Goal: Task Accomplishment & Management: Use online tool/utility

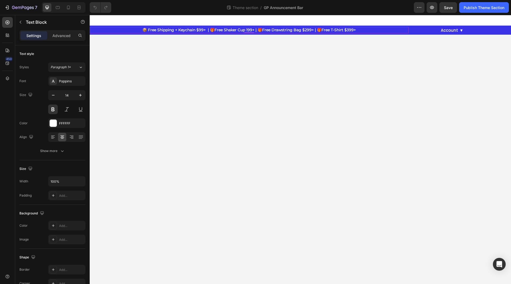
click at [144, 32] on p "📦 Free Shipping + Keychain $99+ | 🎁Free Shaker Cup 199+ | 🎁Free Drawstring Bag …" at bounding box center [249, 29] width 318 height 5
click at [52, 136] on icon at bounding box center [52, 136] width 5 height 5
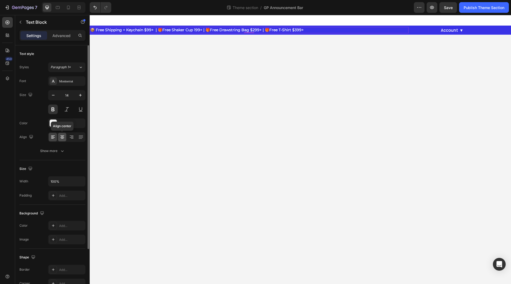
click at [61, 139] on icon at bounding box center [62, 136] width 5 height 5
click at [52, 135] on icon at bounding box center [52, 136] width 5 height 5
click at [77, 6] on icon at bounding box center [78, 7] width 5 height 5
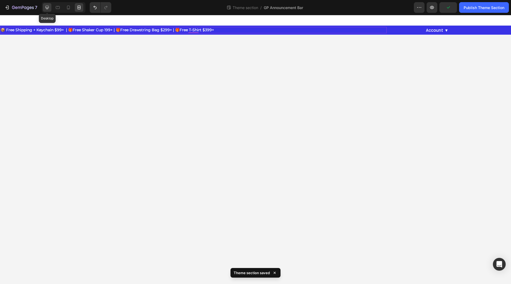
click at [50, 9] on icon at bounding box center [46, 7] width 5 height 5
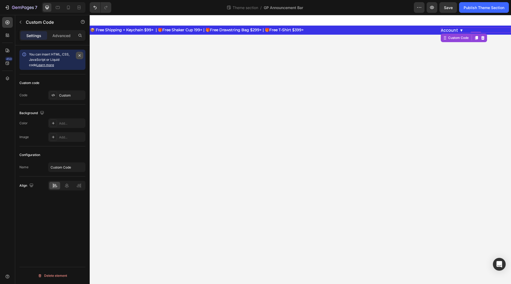
click at [81, 59] on button "button" at bounding box center [79, 55] width 7 height 7
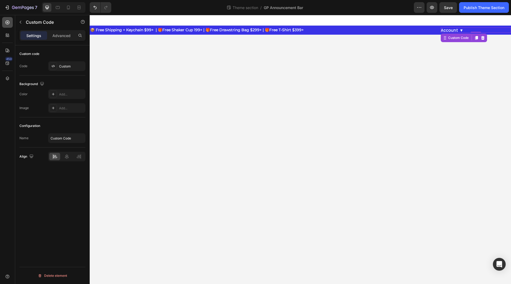
click at [6, 22] on icon at bounding box center [7, 22] width 5 height 5
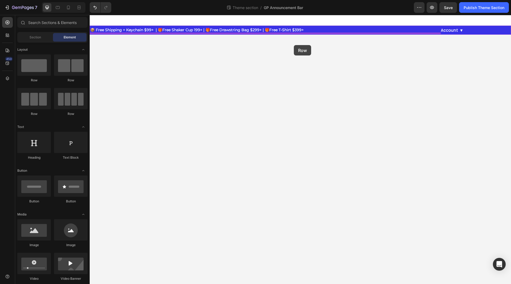
drag, startPoint x: 127, startPoint y: 85, endPoint x: 294, endPoint y: 45, distance: 172.5
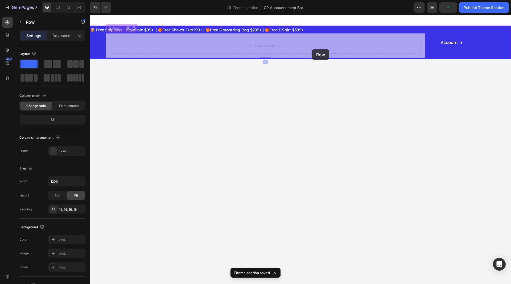
drag, startPoint x: 117, startPoint y: 27, endPoint x: 312, endPoint y: 49, distance: 195.9
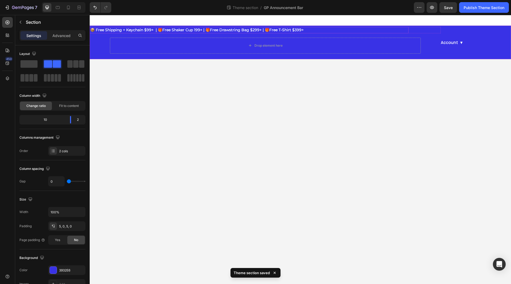
drag, startPoint x: 308, startPoint y: 26, endPoint x: 300, endPoint y: 32, distance: 10.4
click at [300, 32] on div "📦 Free Shipping + Keychain $99+ | 🎁Free Shaker Cup 199+ | 🎁Free Drawstring Bag …" at bounding box center [301, 43] width 422 height 34
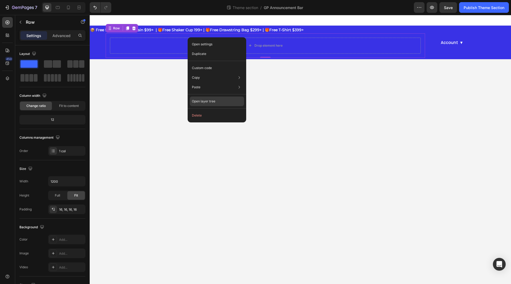
click at [224, 104] on div "Open layer tree" at bounding box center [217, 101] width 54 height 10
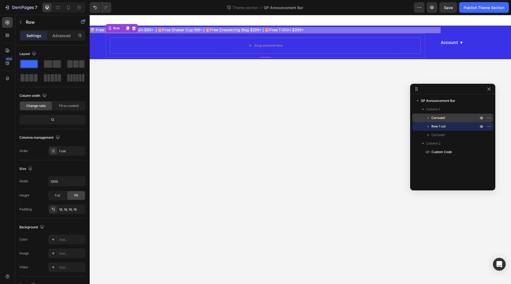
click at [445, 119] on span "Carousel" at bounding box center [439, 117] width 14 height 5
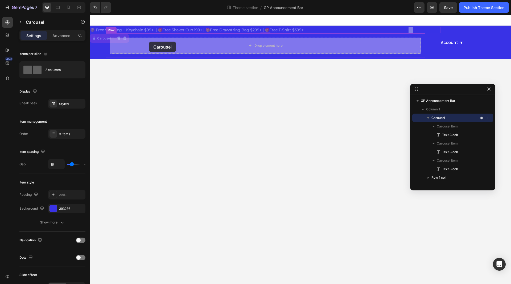
drag, startPoint x: 102, startPoint y: 35, endPoint x: 150, endPoint y: 41, distance: 48.3
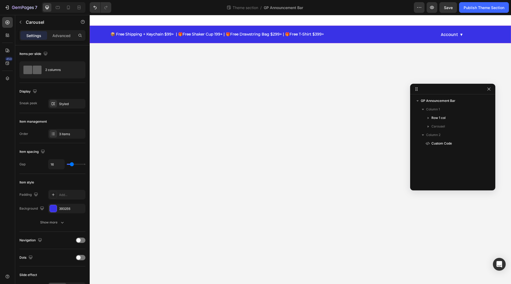
click at [101, 36] on div "📦 Free Shipping + Keychain $99+ | 🎁Free Shaker Cup 199+ | 🎁Free Drawstring Bag …" at bounding box center [265, 34] width 351 height 15
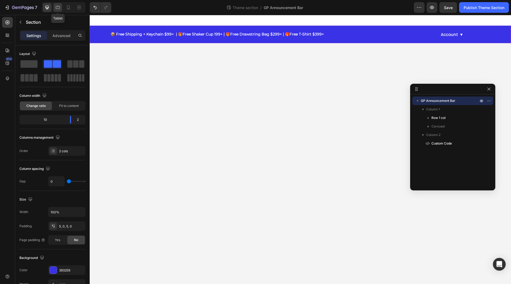
click at [59, 10] on div at bounding box center [58, 7] width 9 height 9
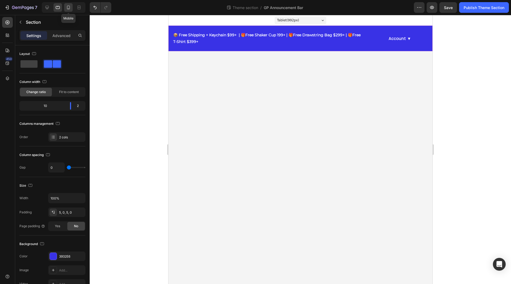
click at [68, 9] on icon at bounding box center [68, 7] width 5 height 5
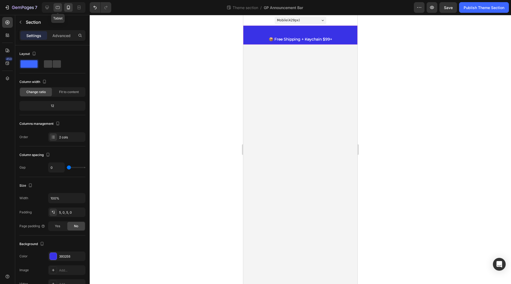
click at [57, 5] on div at bounding box center [58, 7] width 9 height 9
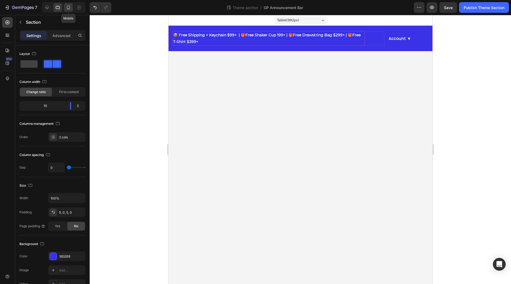
click at [67, 7] on icon at bounding box center [68, 8] width 3 height 4
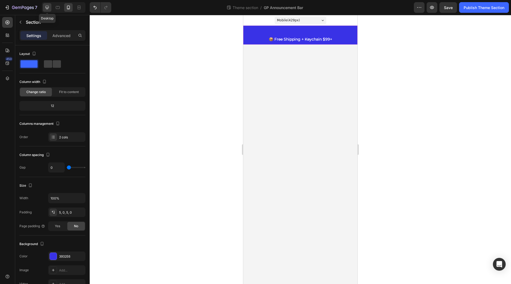
click at [48, 10] on div at bounding box center [47, 7] width 9 height 9
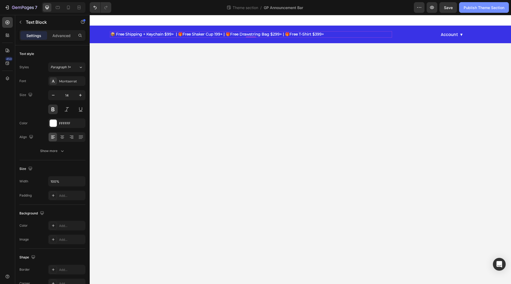
click at [486, 7] on div "Publish Theme Section" at bounding box center [484, 8] width 41 height 6
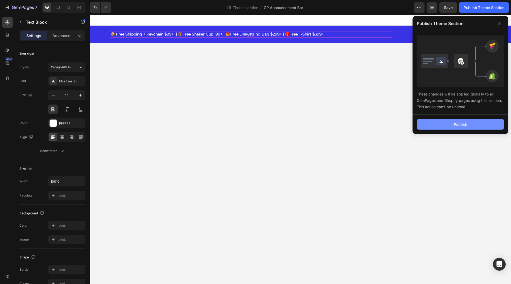
click at [437, 121] on button "Publish" at bounding box center [460, 124] width 87 height 11
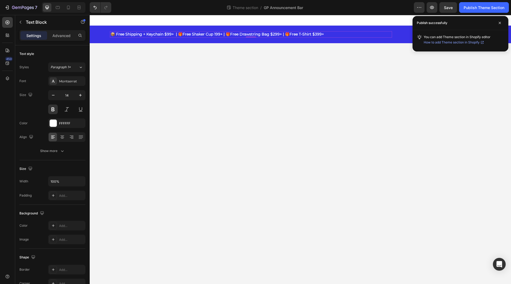
click at [477, 43] on span "How to add Theme section in Shopify" at bounding box center [452, 42] width 56 height 5
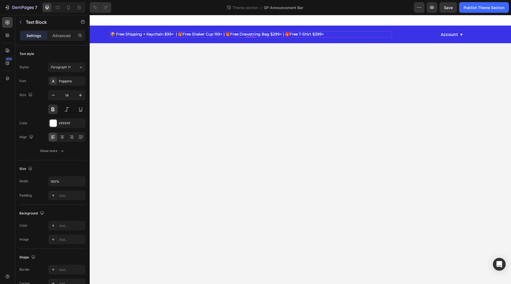
click at [201, 35] on p "📦 Free Shipping + Keychain $99+ | 🎁Free Shaker Cup 199+ | 🎁Free Drawstring Bag …" at bounding box center [251, 34] width 281 height 5
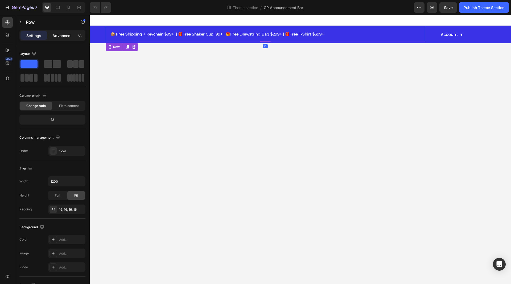
click at [61, 35] on p "Advanced" at bounding box center [61, 36] width 18 height 6
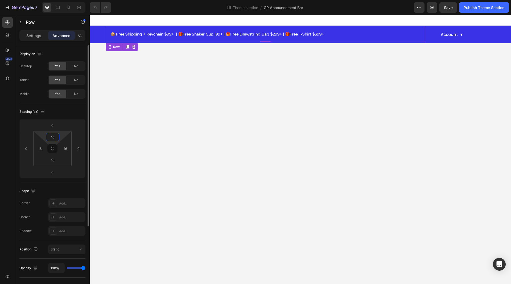
click at [52, 133] on input "16" at bounding box center [52, 137] width 11 height 8
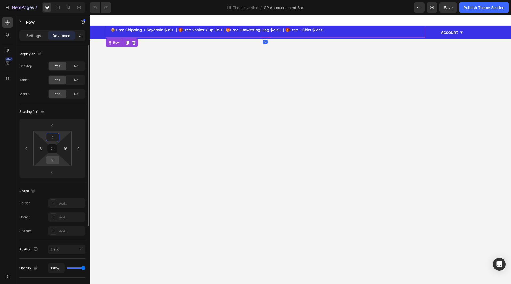
type input "0"
click at [53, 159] on input "16" at bounding box center [52, 160] width 11 height 8
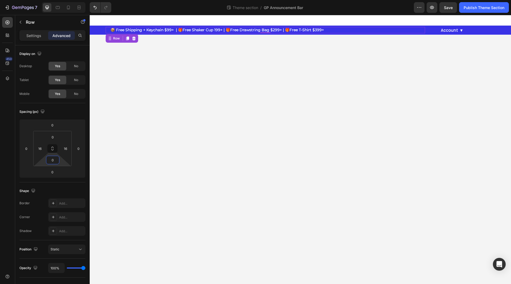
type input "0"
click at [476, 7] on div "Publish Theme Section" at bounding box center [484, 8] width 41 height 6
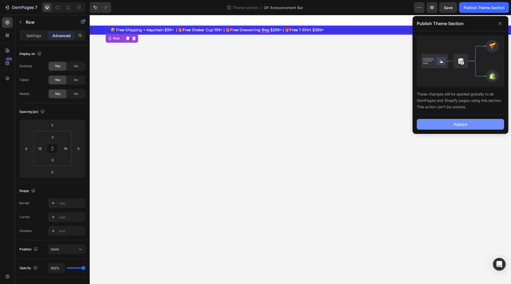
click at [455, 125] on div "Publish" at bounding box center [460, 124] width 13 height 6
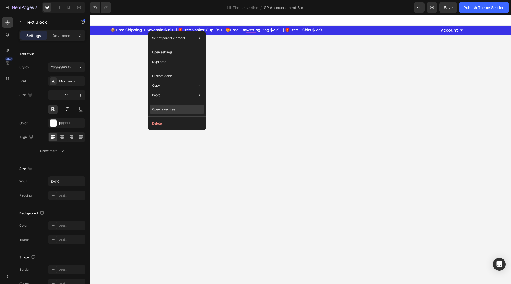
drag, startPoint x: 166, startPoint y: 110, endPoint x: 107, endPoint y: 94, distance: 61.1
click at [166, 110] on p "Open layer tree" at bounding box center [163, 109] width 23 height 5
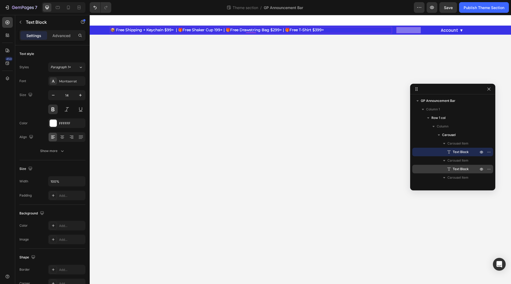
click at [461, 169] on span "Text Block" at bounding box center [461, 168] width 16 height 5
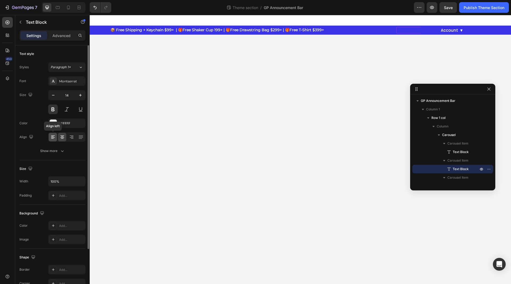
click at [54, 140] on div at bounding box center [53, 137] width 8 height 9
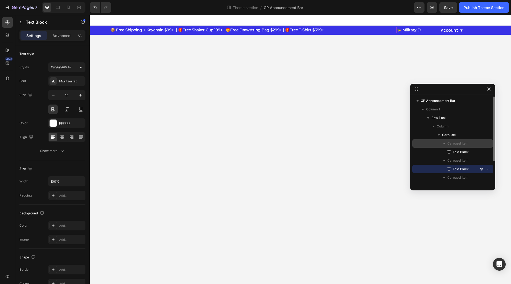
scroll to position [31, 0]
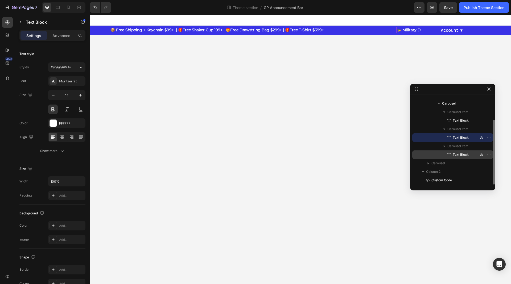
click at [459, 154] on span "Text Block" at bounding box center [461, 154] width 16 height 5
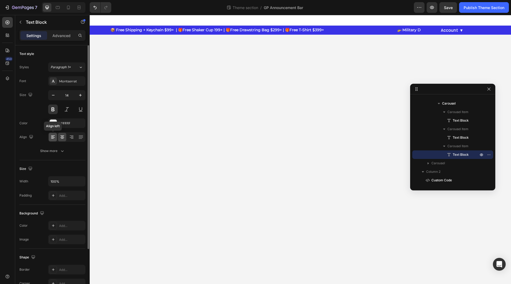
click at [52, 137] on icon at bounding box center [52, 136] width 3 height 1
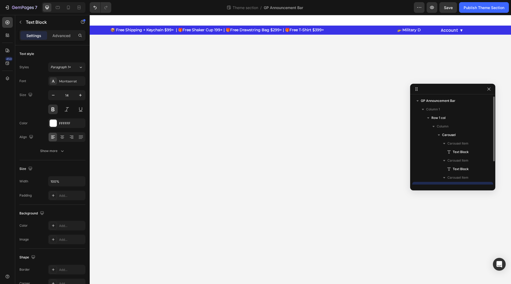
scroll to position [0, 0]
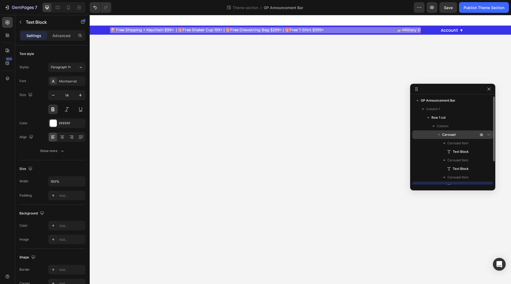
click at [457, 132] on p "Carousel" at bounding box center [460, 134] width 37 height 5
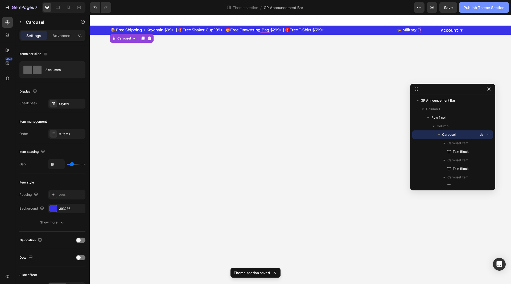
click at [470, 6] on div "Publish Theme Section" at bounding box center [484, 8] width 41 height 6
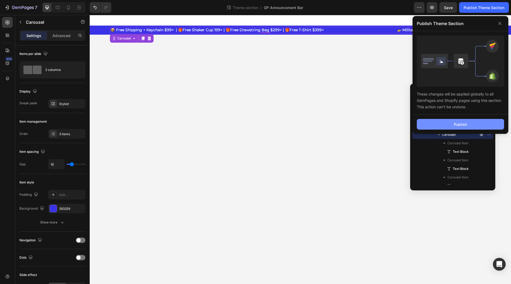
click at [446, 122] on button "Publish" at bounding box center [460, 124] width 87 height 11
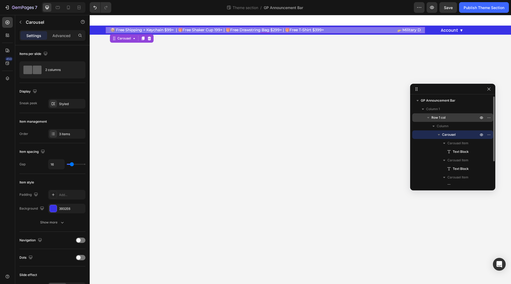
click at [448, 118] on p "Row 1 col" at bounding box center [456, 117] width 48 height 5
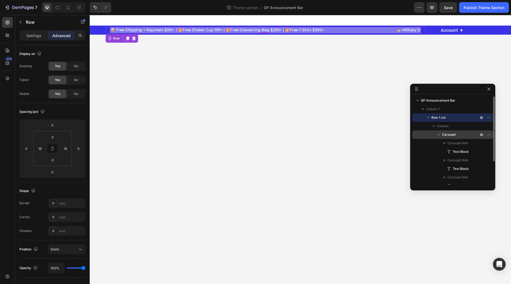
click at [453, 130] on div "Carousel" at bounding box center [453, 134] width 77 height 9
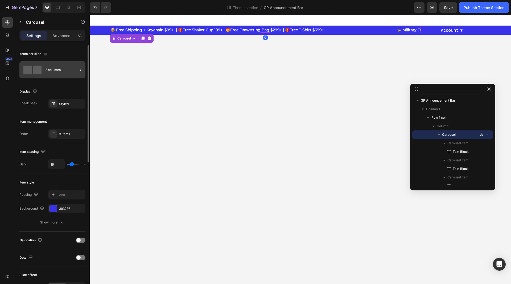
click at [64, 71] on div "2 columns" at bounding box center [61, 70] width 32 height 12
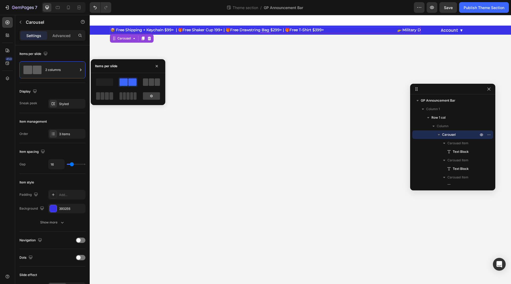
click at [149, 79] on span at bounding box center [151, 81] width 5 height 7
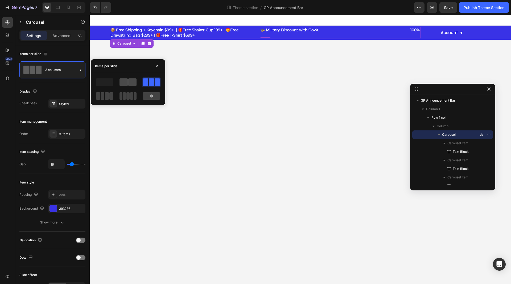
click at [125, 80] on span at bounding box center [124, 81] width 8 height 7
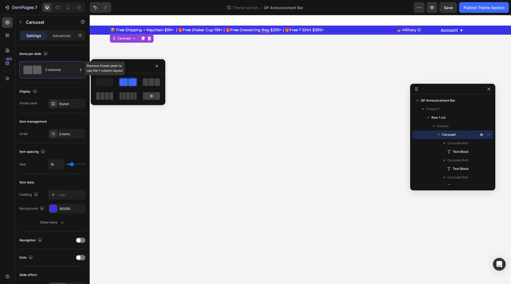
click at [112, 82] on span at bounding box center [104, 81] width 17 height 7
click at [106, 83] on span at bounding box center [104, 81] width 17 height 7
click at [148, 92] on div at bounding box center [151, 95] width 17 height 7
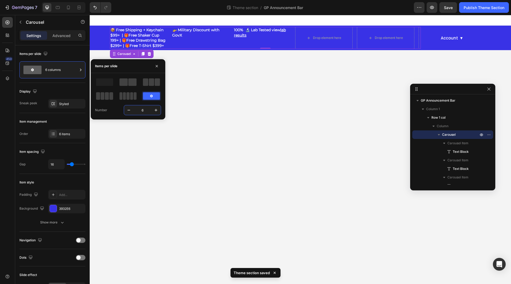
click at [142, 107] on input "6" at bounding box center [143, 110] width 18 height 10
type input "1"
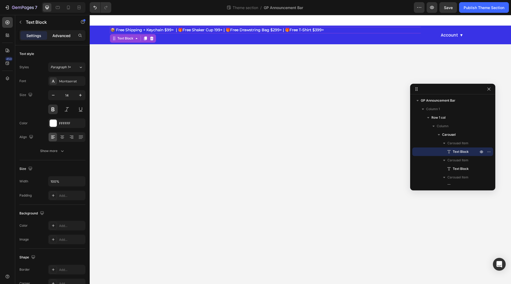
drag, startPoint x: 62, startPoint y: 42, endPoint x: 61, endPoint y: 32, distance: 9.9
click at [61, 32] on div "Settings Advanced" at bounding box center [52, 37] width 75 height 15
click at [61, 33] on p "Advanced" at bounding box center [61, 36] width 18 height 6
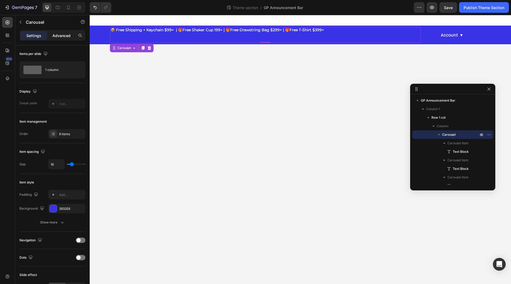
click at [61, 38] on p "Advanced" at bounding box center [61, 36] width 18 height 6
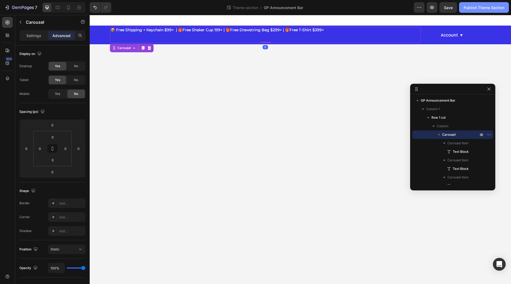
click at [487, 8] on div "Publish Theme Section" at bounding box center [484, 8] width 41 height 6
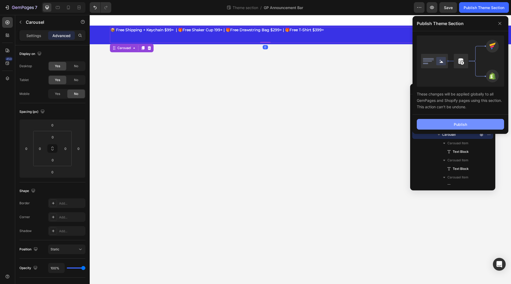
click at [455, 125] on div "Publish" at bounding box center [460, 124] width 13 height 6
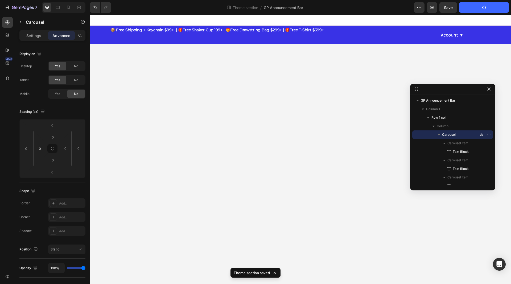
scroll to position [0, 0]
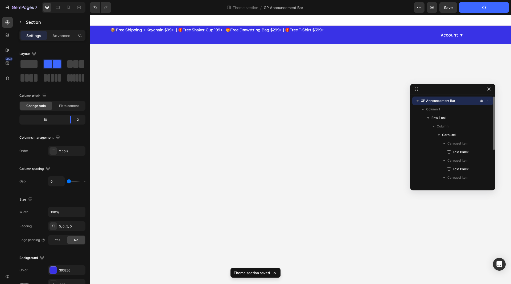
click at [99, 34] on div "📦 Free Shipping + Keychain $99+ | 🎁Free Shaker Cup 199+ | 🎁Free Drawstring Bag …" at bounding box center [265, 35] width 351 height 16
click at [62, 34] on p "Advanced" at bounding box center [61, 36] width 18 height 6
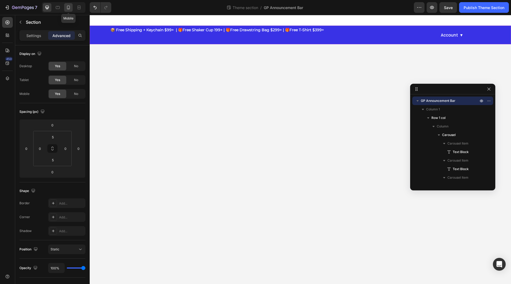
click at [70, 8] on icon at bounding box center [68, 8] width 3 height 4
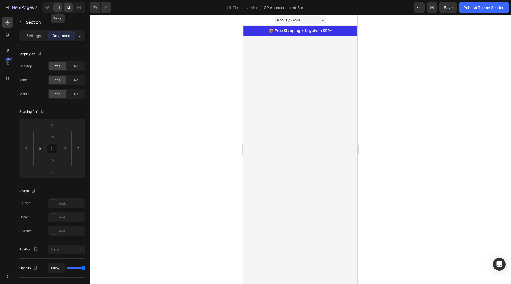
click at [60, 7] on icon at bounding box center [57, 7] width 5 height 5
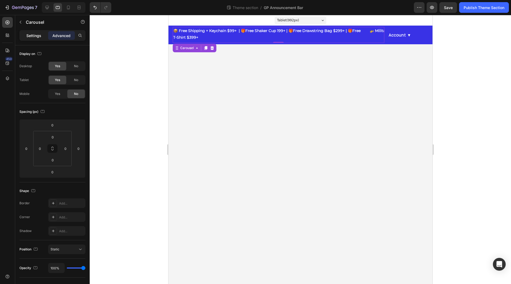
click at [31, 37] on p "Settings" at bounding box center [33, 36] width 15 height 6
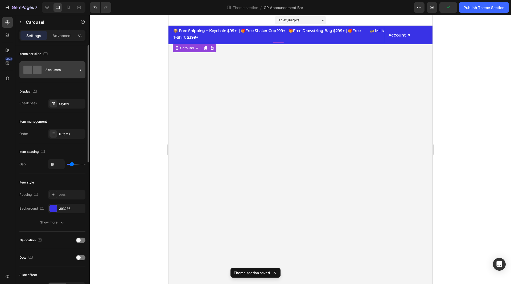
click at [61, 72] on div "2 columns" at bounding box center [61, 70] width 32 height 12
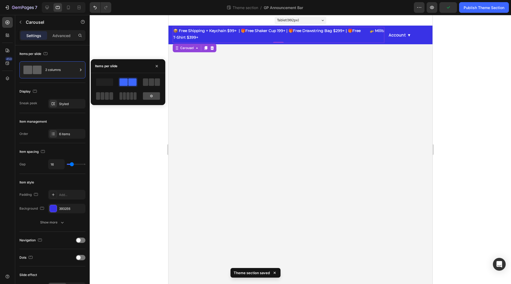
drag, startPoint x: 158, startPoint y: 94, endPoint x: 71, endPoint y: 114, distance: 89.6
click at [158, 94] on div at bounding box center [151, 95] width 17 height 7
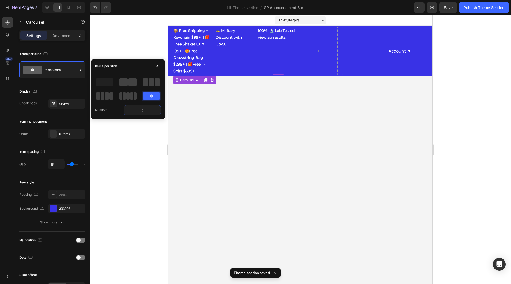
click at [148, 108] on input "6" at bounding box center [143, 110] width 18 height 10
type input "1"
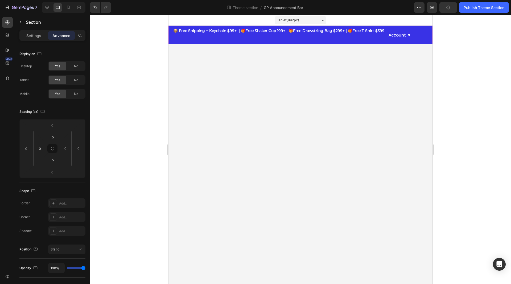
click at [392, 41] on div "Account ▼ My Account Account Overview Order History Rewards Center Affiliate Pr…" at bounding box center [411, 35] width 44 height 16
click at [25, 37] on div "Settings" at bounding box center [34, 35] width 27 height 9
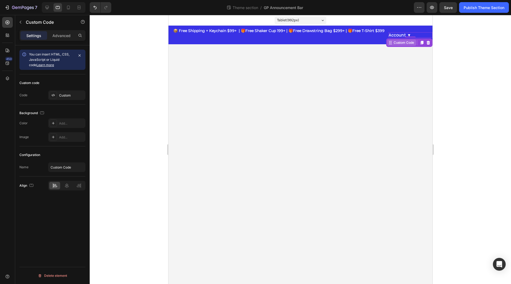
click at [397, 41] on div "Custom Code" at bounding box center [404, 42] width 23 height 5
click at [396, 43] on div "Custom Code" at bounding box center [404, 42] width 23 height 5
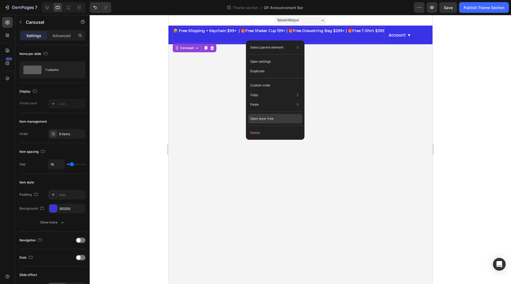
click at [283, 117] on div "Open layer tree" at bounding box center [275, 119] width 54 height 10
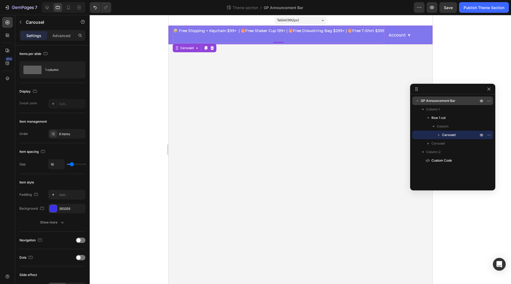
click at [444, 99] on span "GP Announcement Bar" at bounding box center [438, 100] width 35 height 5
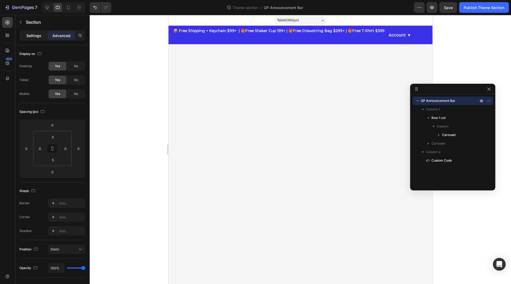
click at [42, 38] on div "Settings" at bounding box center [34, 35] width 27 height 9
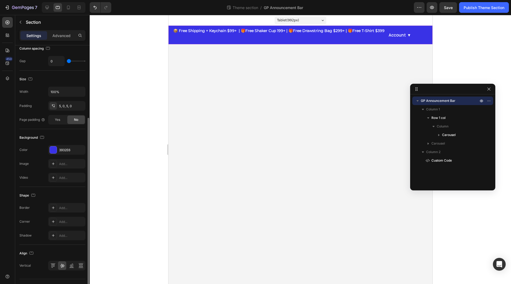
scroll to position [118, 0]
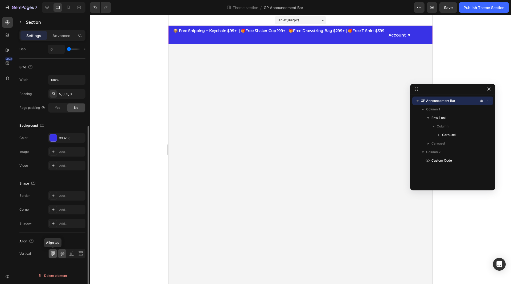
click at [55, 256] on div at bounding box center [53, 253] width 8 height 9
click at [59, 255] on div at bounding box center [62, 253] width 8 height 9
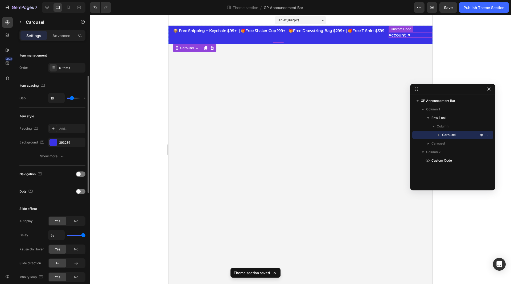
scroll to position [0, 0]
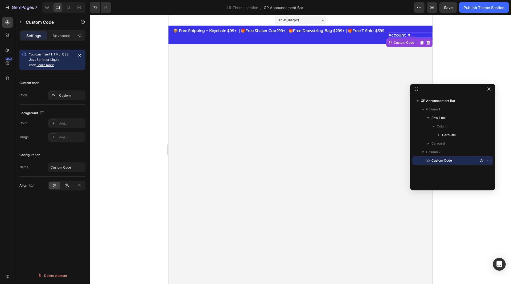
click at [71, 186] on div at bounding box center [66, 185] width 11 height 7
click at [77, 186] on icon at bounding box center [79, 186] width 4 height 1
click at [56, 185] on icon at bounding box center [54, 185] width 5 height 5
click at [495, 9] on div "Publish Theme Section" at bounding box center [484, 8] width 41 height 6
click at [45, 9] on icon at bounding box center [46, 7] width 5 height 5
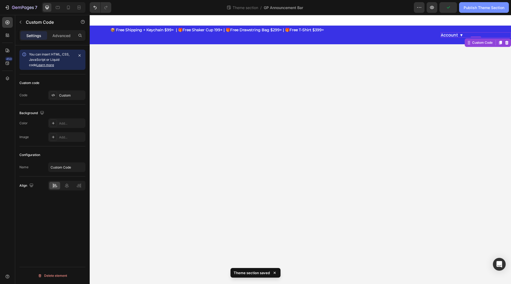
click at [478, 6] on div "Publish Theme Section" at bounding box center [484, 8] width 41 height 6
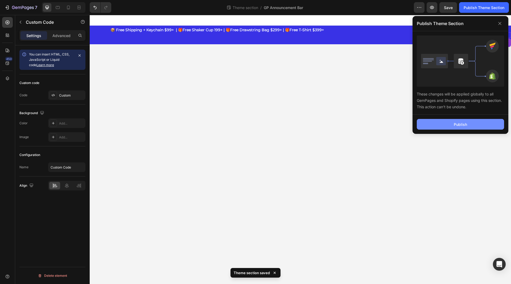
click at [464, 120] on button "Publish" at bounding box center [460, 124] width 87 height 11
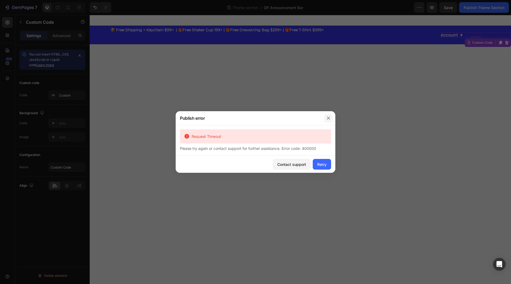
click at [332, 121] on button "button" at bounding box center [328, 118] width 9 height 9
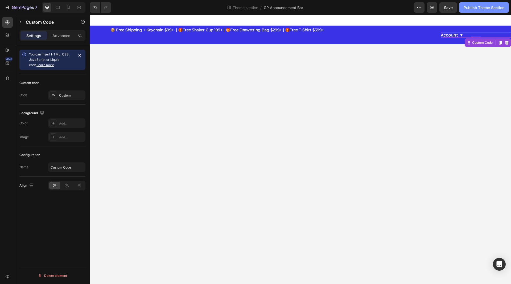
click at [487, 11] on button "Publish Theme Section" at bounding box center [484, 7] width 50 height 11
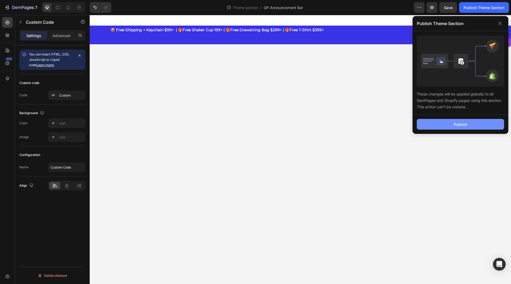
click at [463, 125] on div "Publish" at bounding box center [460, 124] width 13 height 6
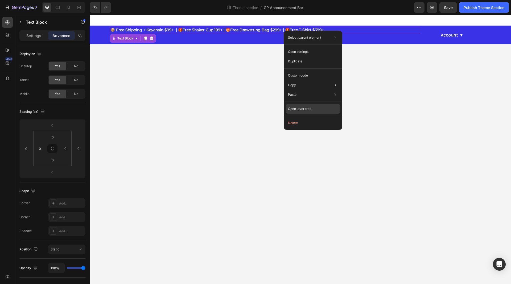
click at [328, 109] on div "Open layer tree" at bounding box center [313, 109] width 54 height 10
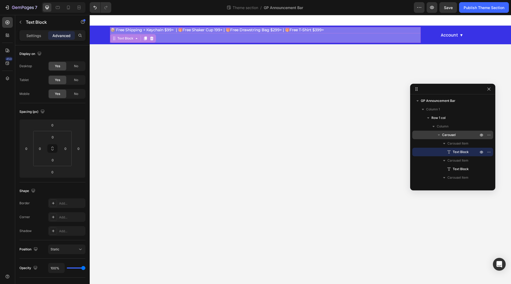
click at [455, 137] on span "Carousel" at bounding box center [449, 134] width 14 height 5
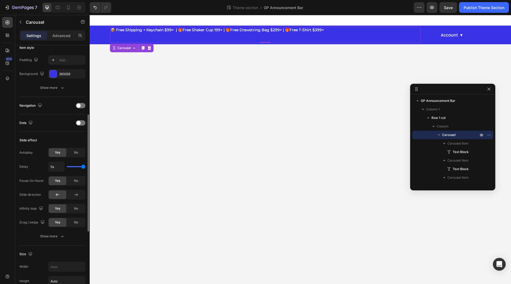
scroll to position [139, 0]
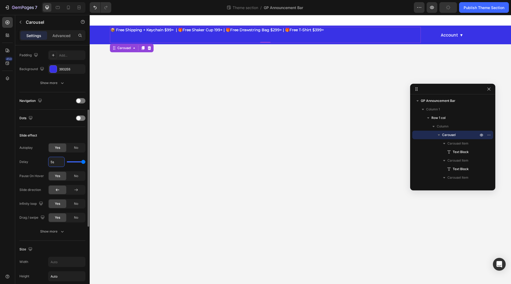
click at [53, 162] on input "5s" at bounding box center [56, 162] width 16 height 10
type input "4s"
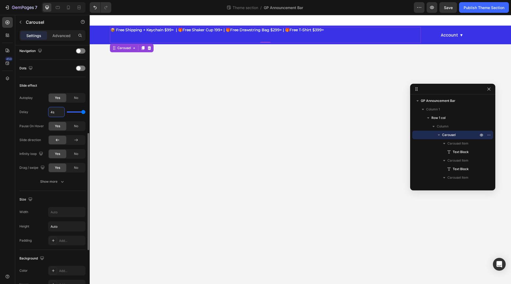
scroll to position [189, 0]
click at [55, 178] on button "Show more" at bounding box center [52, 181] width 66 height 10
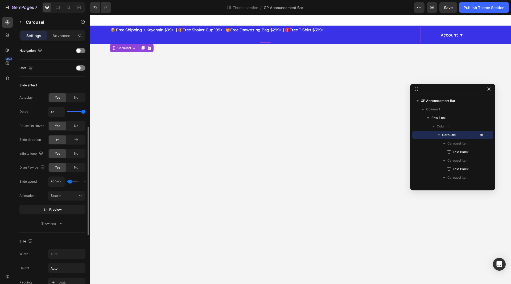
type input "350ms"
type input "350"
type input "750ms"
type input "750"
click at [71, 181] on input "range" at bounding box center [76, 181] width 19 height 1
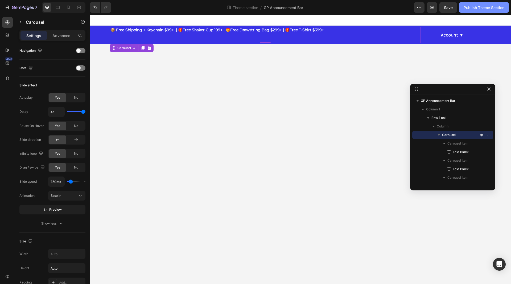
click at [487, 10] on div "Publish Theme Section" at bounding box center [484, 8] width 41 height 6
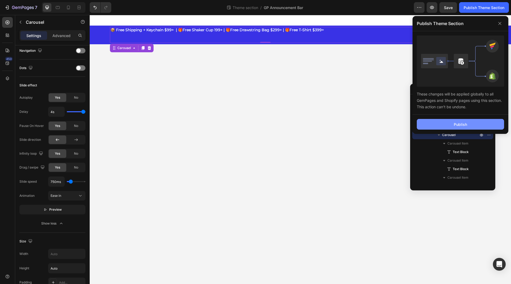
click at [466, 125] on div "Publish" at bounding box center [460, 124] width 13 height 6
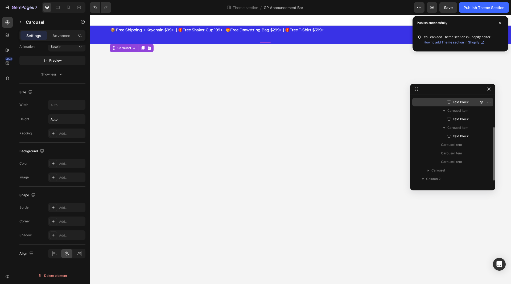
scroll to position [50, 0]
click at [439, 149] on div "Carousel Item" at bounding box center [453, 152] width 77 height 9
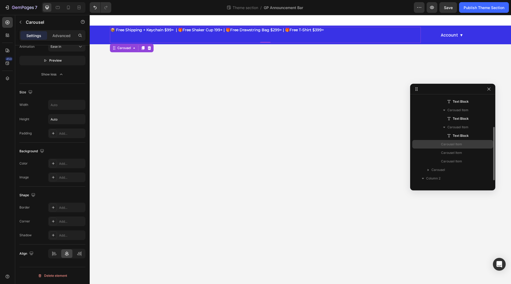
drag, startPoint x: 439, startPoint y: 149, endPoint x: 450, endPoint y: 145, distance: 11.5
click at [450, 145] on div "Carousel Item Text Block Carousel Item Text Block Carousel Item Text Block Caro…" at bounding box center [453, 127] width 81 height 77
click at [450, 145] on span "Carousel Item" at bounding box center [451, 143] width 21 height 5
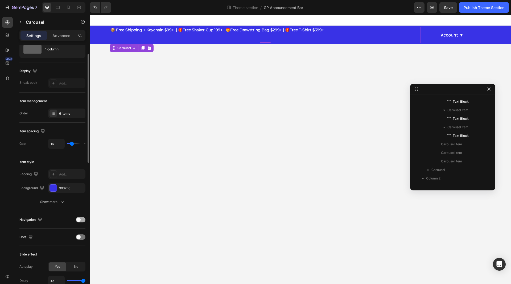
scroll to position [0, 0]
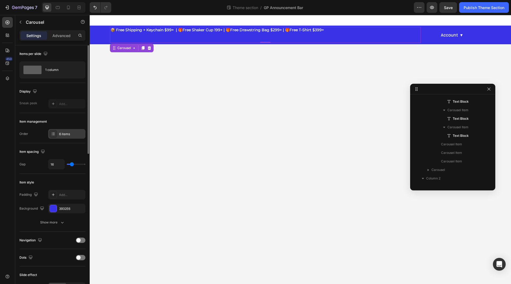
click at [67, 132] on div "6 items" at bounding box center [71, 134] width 25 height 5
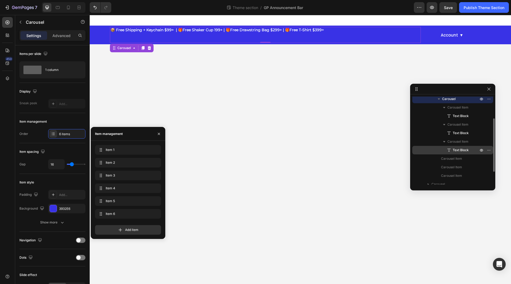
scroll to position [36, 0]
click at [155, 215] on icon "button" at bounding box center [155, 213] width 4 height 4
click at [155, 215] on div "Delete" at bounding box center [152, 213] width 10 height 5
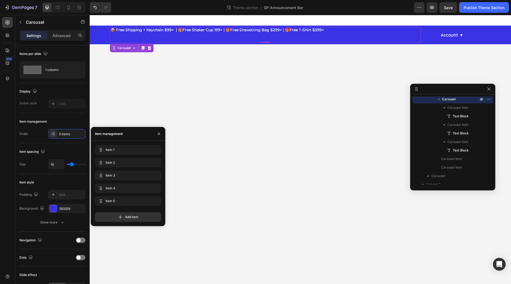
click at [155, 215] on div "Add item" at bounding box center [128, 217] width 66 height 10
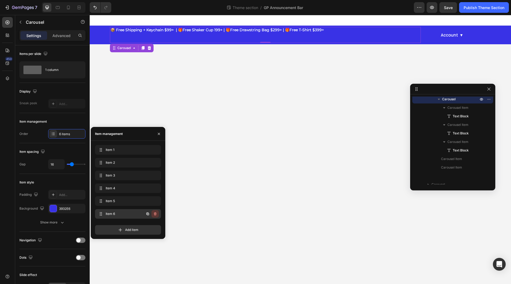
click at [156, 213] on icon "button" at bounding box center [156, 213] width 0 height 1
click at [156, 213] on div "Delete" at bounding box center [152, 213] width 10 height 5
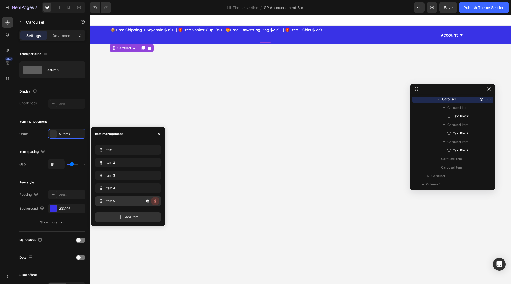
click at [156, 201] on icon "button" at bounding box center [155, 201] width 4 height 4
click at [156, 201] on div "Delete" at bounding box center [152, 200] width 10 height 5
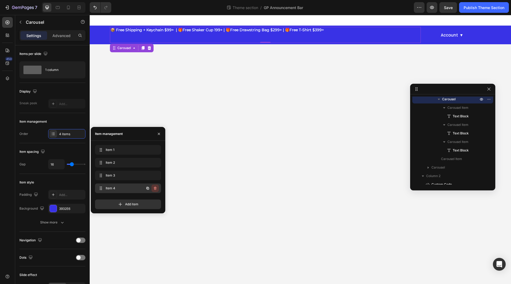
click at [156, 187] on icon "button" at bounding box center [155, 188] width 4 height 4
click at [156, 187] on div "Delete" at bounding box center [152, 188] width 10 height 5
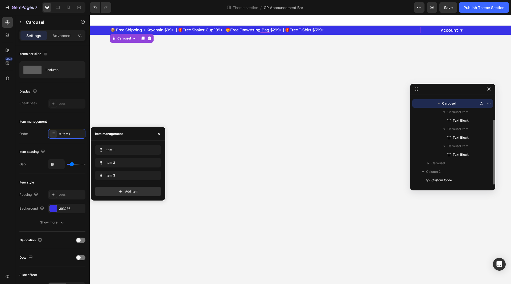
scroll to position [31, 0]
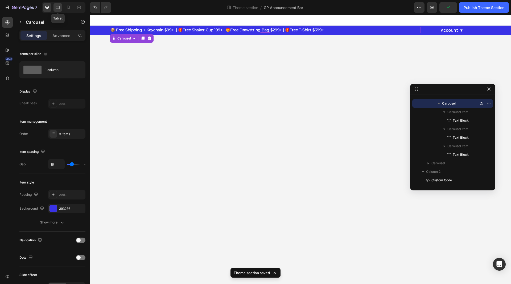
click at [59, 11] on div at bounding box center [58, 7] width 9 height 9
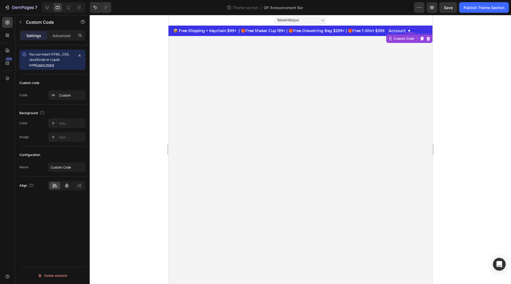
click at [67, 187] on icon at bounding box center [66, 185] width 5 height 5
click at [58, 188] on div at bounding box center [54, 185] width 11 height 7
click at [70, 186] on div at bounding box center [66, 185] width 11 height 7
click at [68, 8] on icon at bounding box center [68, 7] width 5 height 5
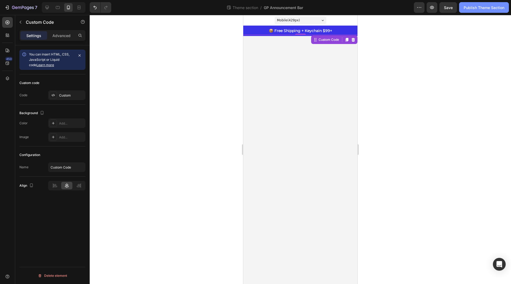
click at [466, 5] on div "Publish Theme Section" at bounding box center [484, 8] width 41 height 6
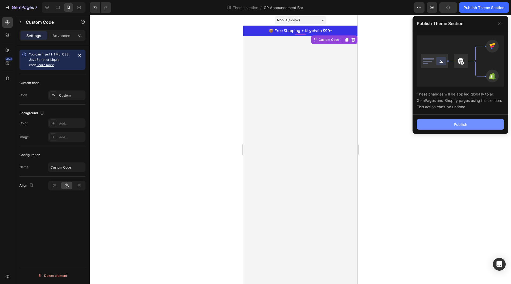
click at [471, 125] on button "Publish" at bounding box center [460, 124] width 87 height 11
